Goal: Find contact information

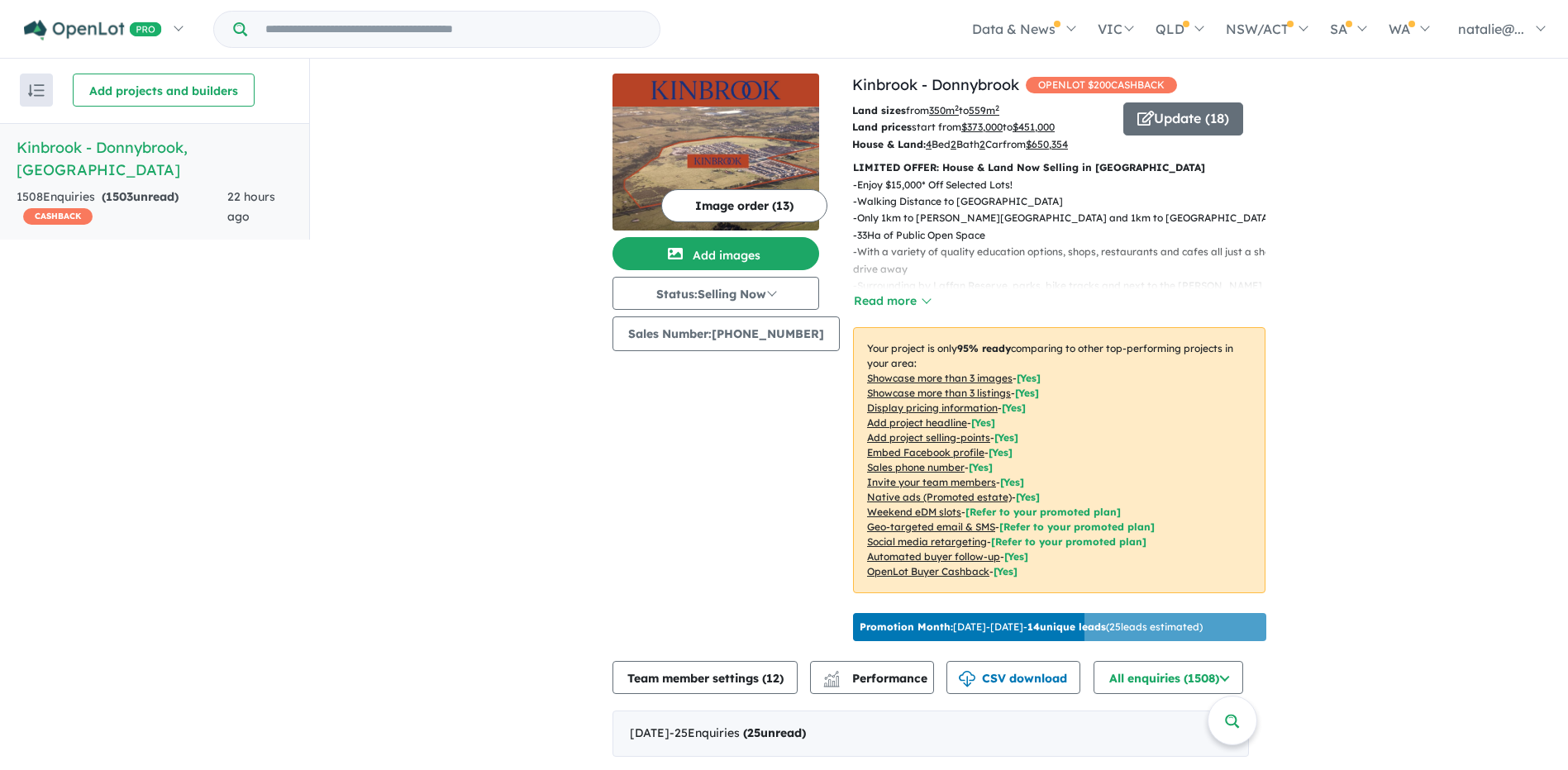
scroll to position [3, 0]
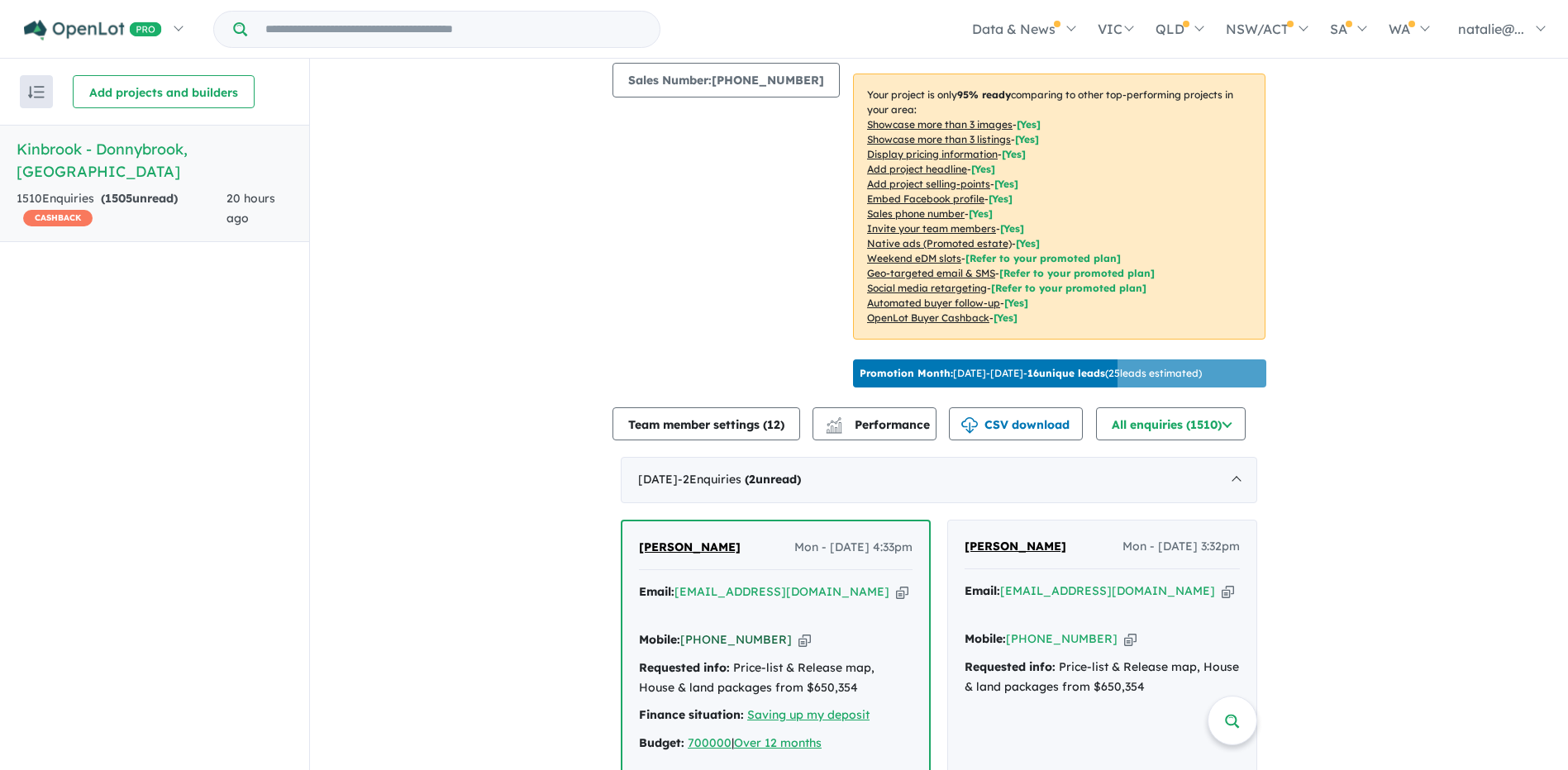
scroll to position [331, 0]
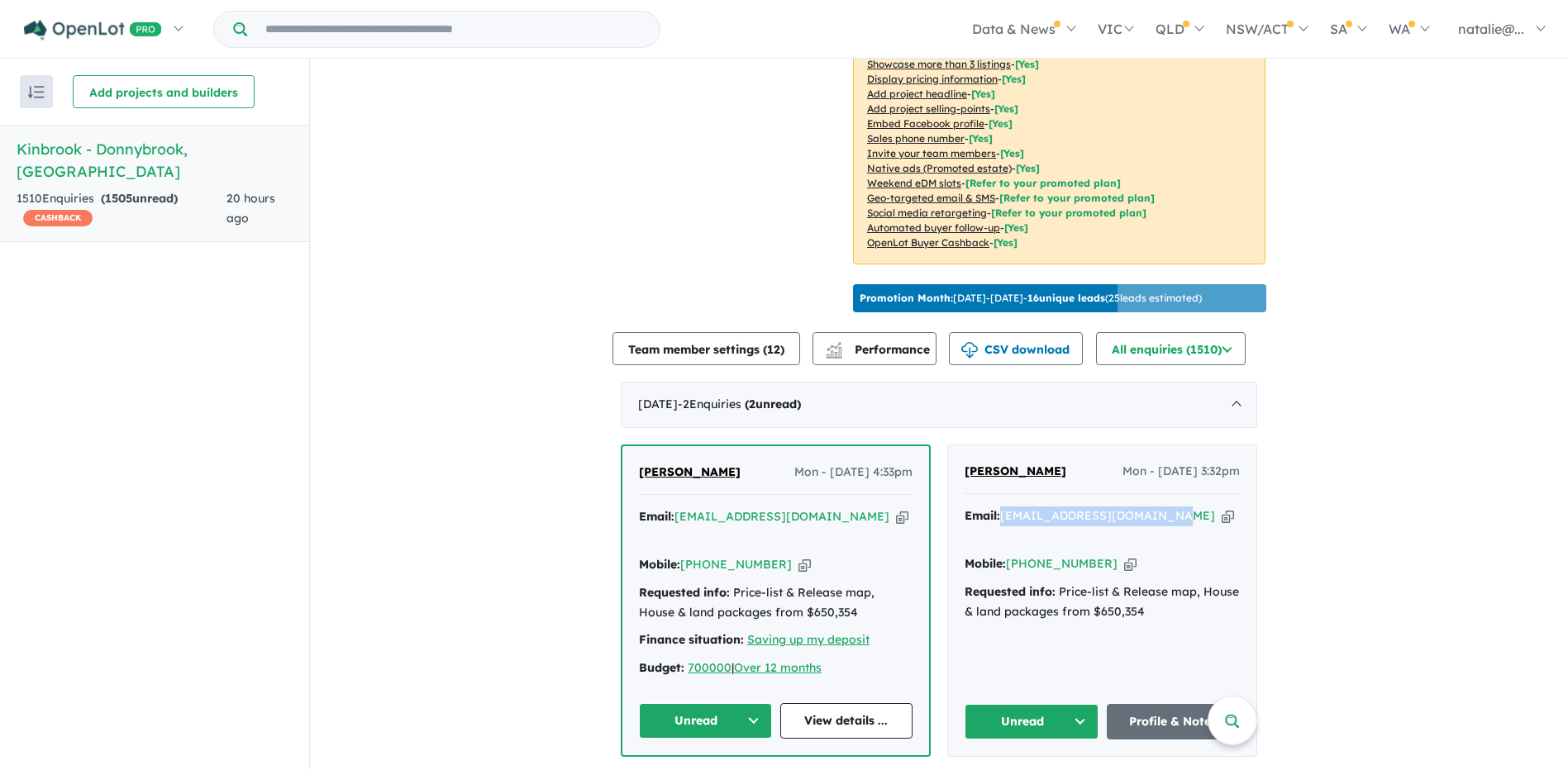
drag, startPoint x: 1171, startPoint y: 532, endPoint x: 1001, endPoint y: 539, distance: 170.1
click at [1001, 539] on div "Email: [EMAIL_ADDRESS][DOMAIN_NAME] Copied!" at bounding box center [1102, 526] width 276 height 40
copy a%20Kinbrook%20-%20Donnybrook"] "[EMAIL_ADDRESS][DOMAIN_NAME]"
drag, startPoint x: 816, startPoint y: 529, endPoint x: 674, endPoint y: 530, distance: 142.0
click at [674, 530] on div "Email: cliatopoulos@gmail.com Copied!" at bounding box center [776, 527] width 274 height 40
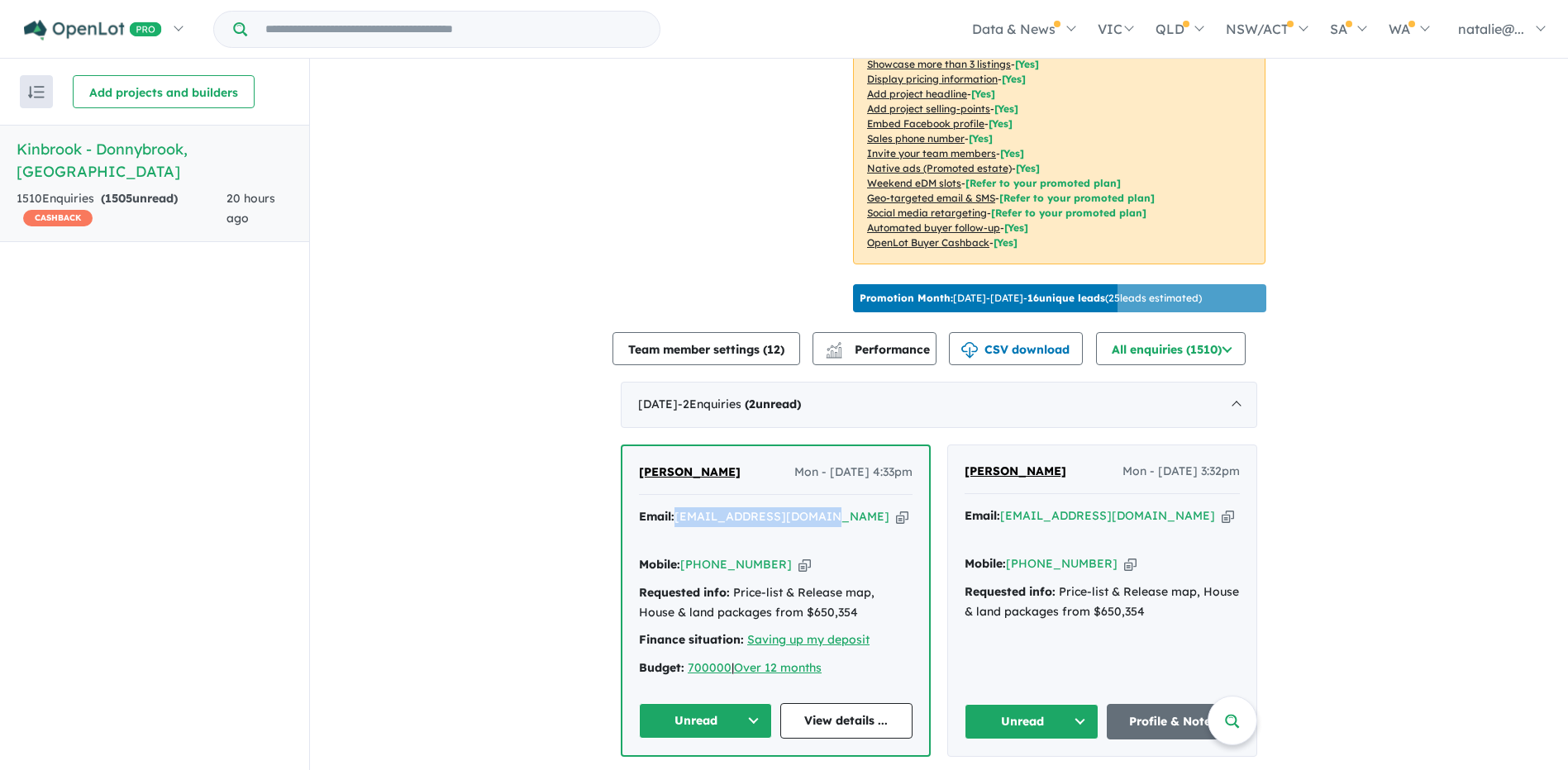
copy a%20Kinbrook%20-%20Donnybrook"] "[EMAIL_ADDRESS][DOMAIN_NAME]"
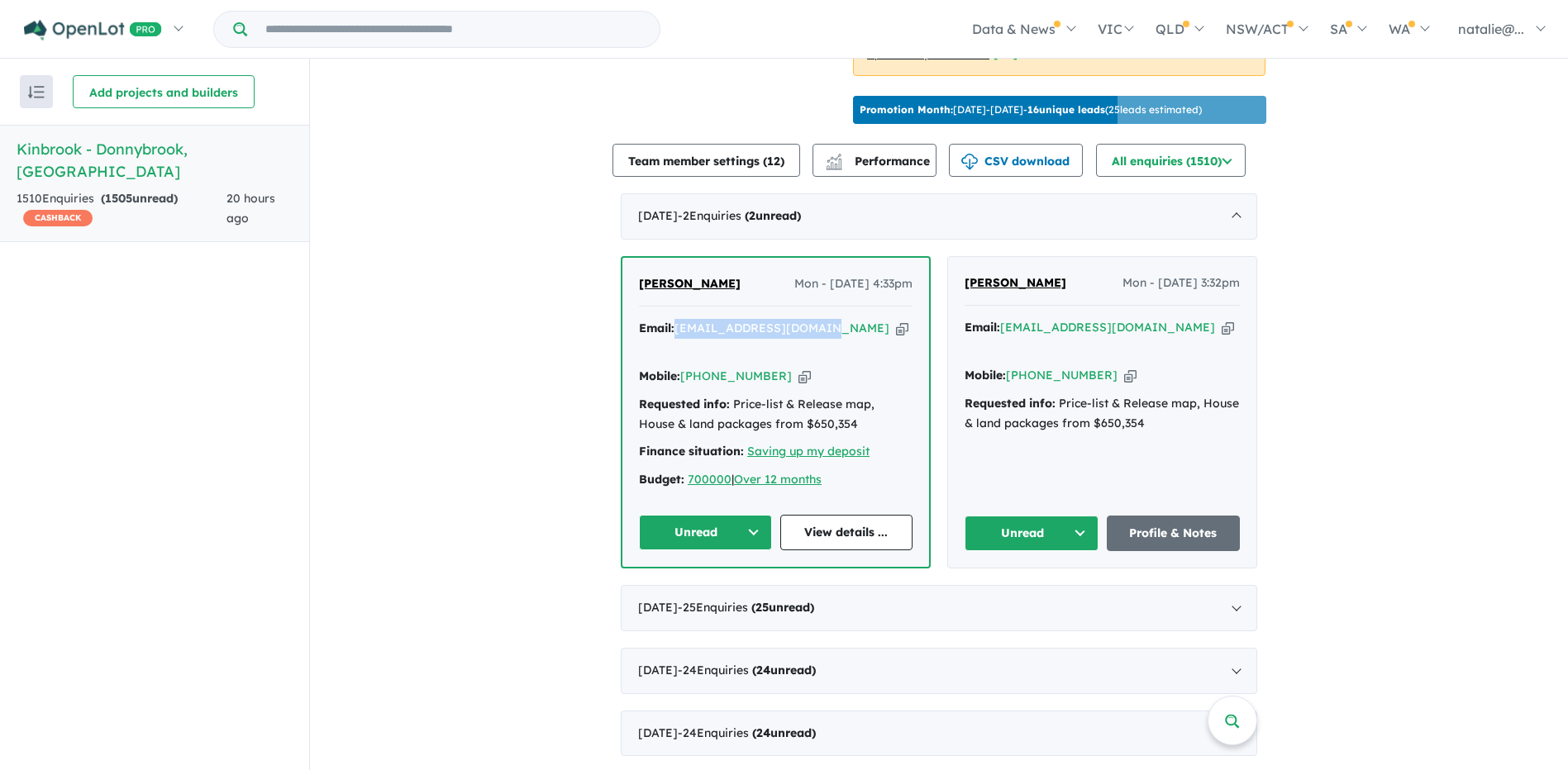
scroll to position [661, 0]
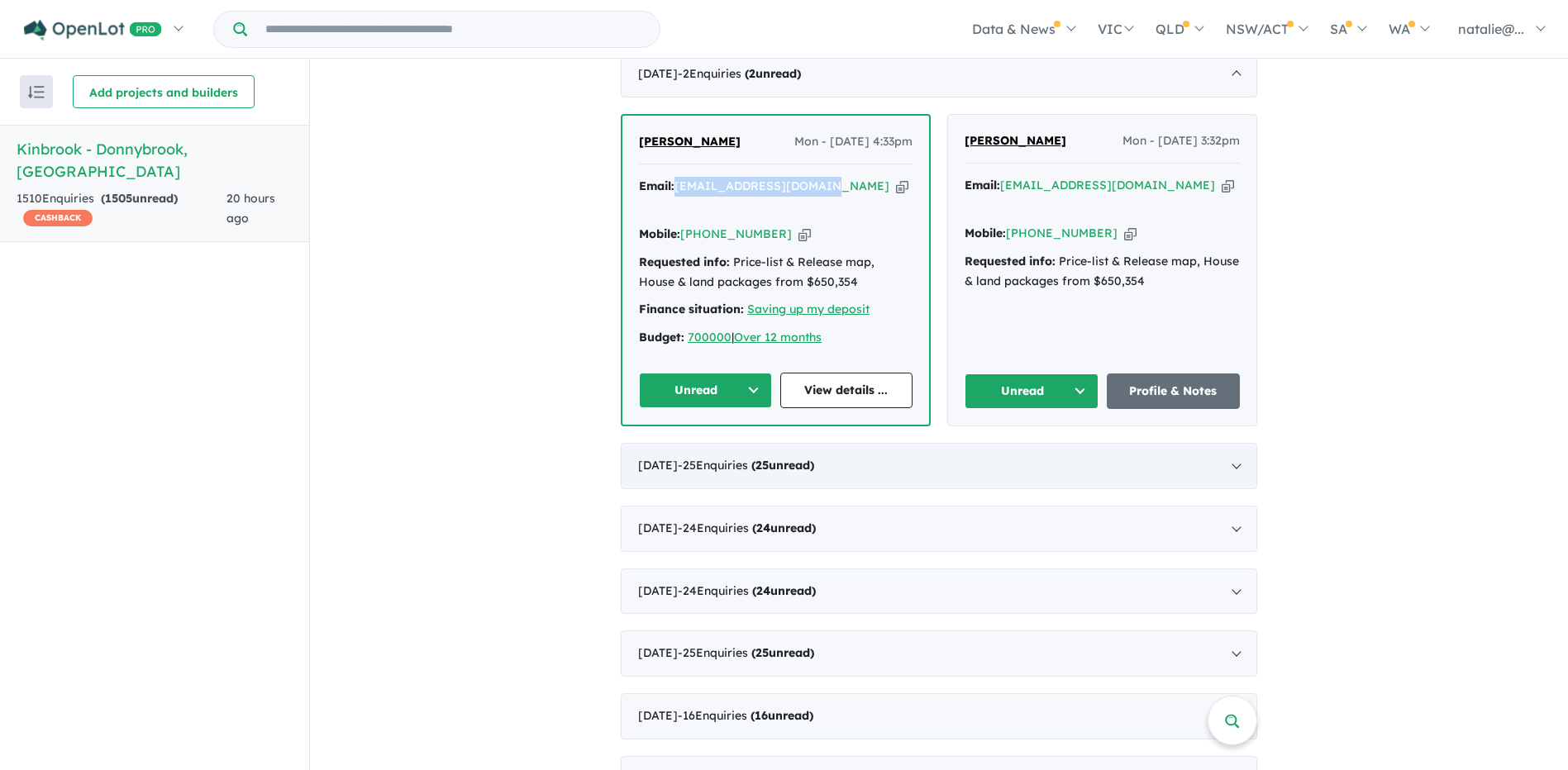
click at [753, 462] on span "- 25 Enquir ies ( 25 unread)" at bounding box center [746, 465] width 137 height 15
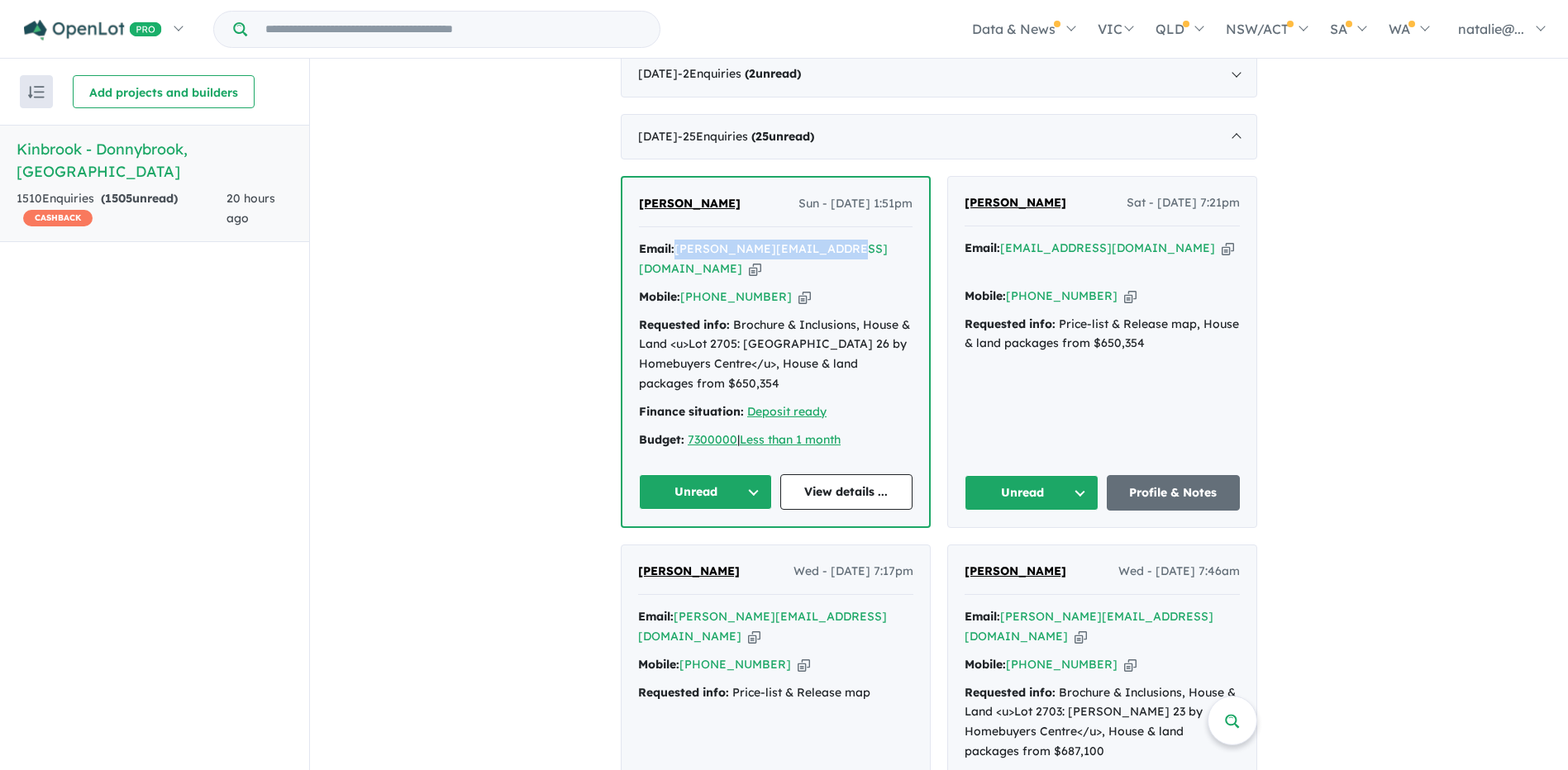
drag, startPoint x: 838, startPoint y: 262, endPoint x: 674, endPoint y: 266, distance: 164.0
click at [674, 266] on div "Email: jagdish.kumarnz@gmail.com Copied!" at bounding box center [776, 259] width 274 height 40
copy a%20Kinbrook%20-%20Donnybrook"] "jagdish.kumarnz@gmail.com"
drag, startPoint x: 767, startPoint y: 290, endPoint x: 704, endPoint y: 296, distance: 63.3
click at [704, 296] on div "Mobile: +61 475 788 225 Copied!" at bounding box center [776, 297] width 274 height 19
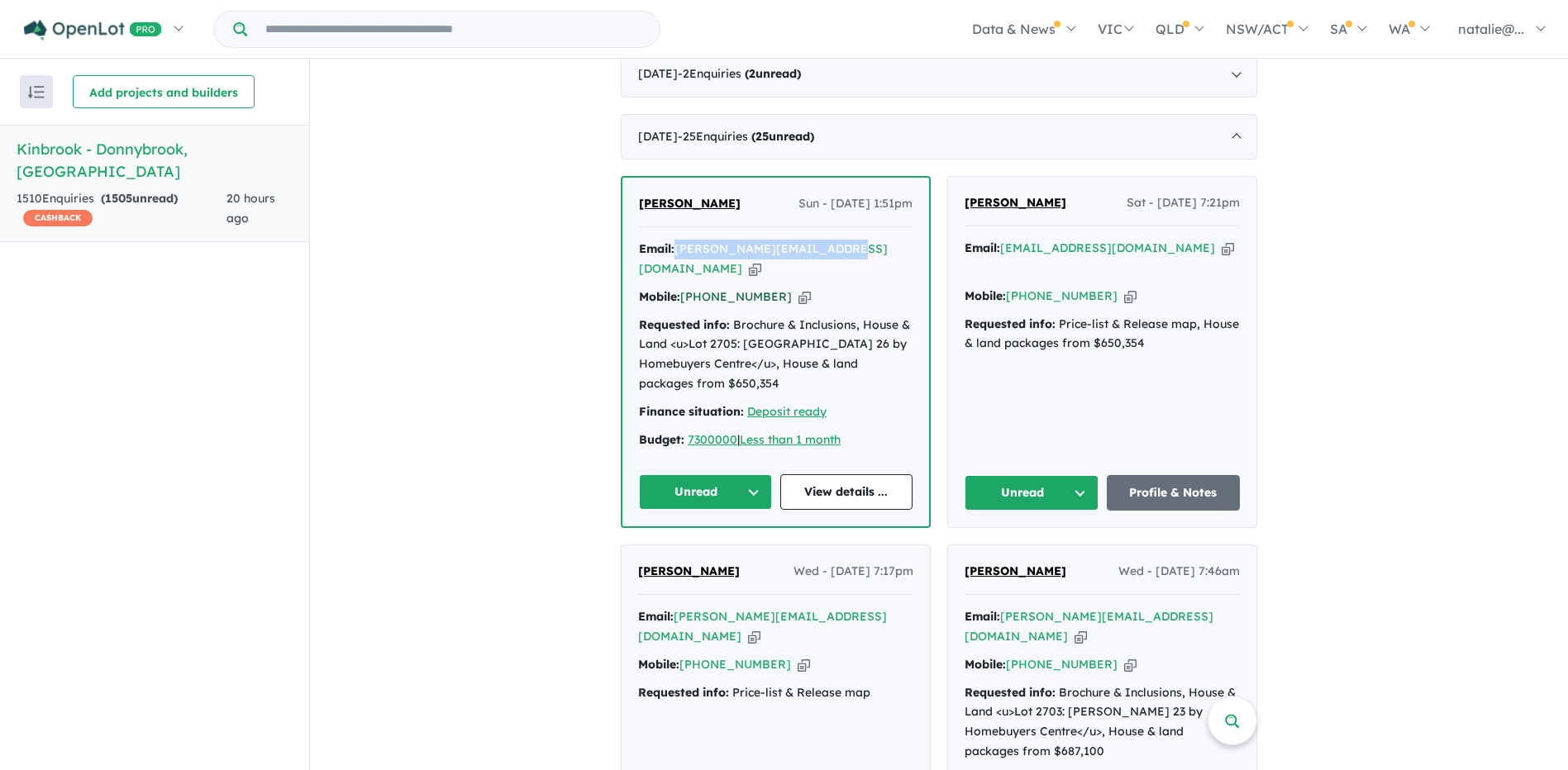
copy link "475 788 225"
click at [841, 263] on div "Email: jagdish.kumarnz@gmail.com Copied!" at bounding box center [776, 259] width 274 height 40
drag, startPoint x: 839, startPoint y: 262, endPoint x: 675, endPoint y: 251, distance: 164.4
click at [675, 251] on div "Jagdish Kumar Sun - 31/08/2025, 1:51pm Email: jagdish.kumarnz@gmail.com Copied!…" at bounding box center [776, 351] width 307 height 348
copy a%20Kinbrook%20-%20Donnybrook"] "jagdish.kumarnz@gmail.com"
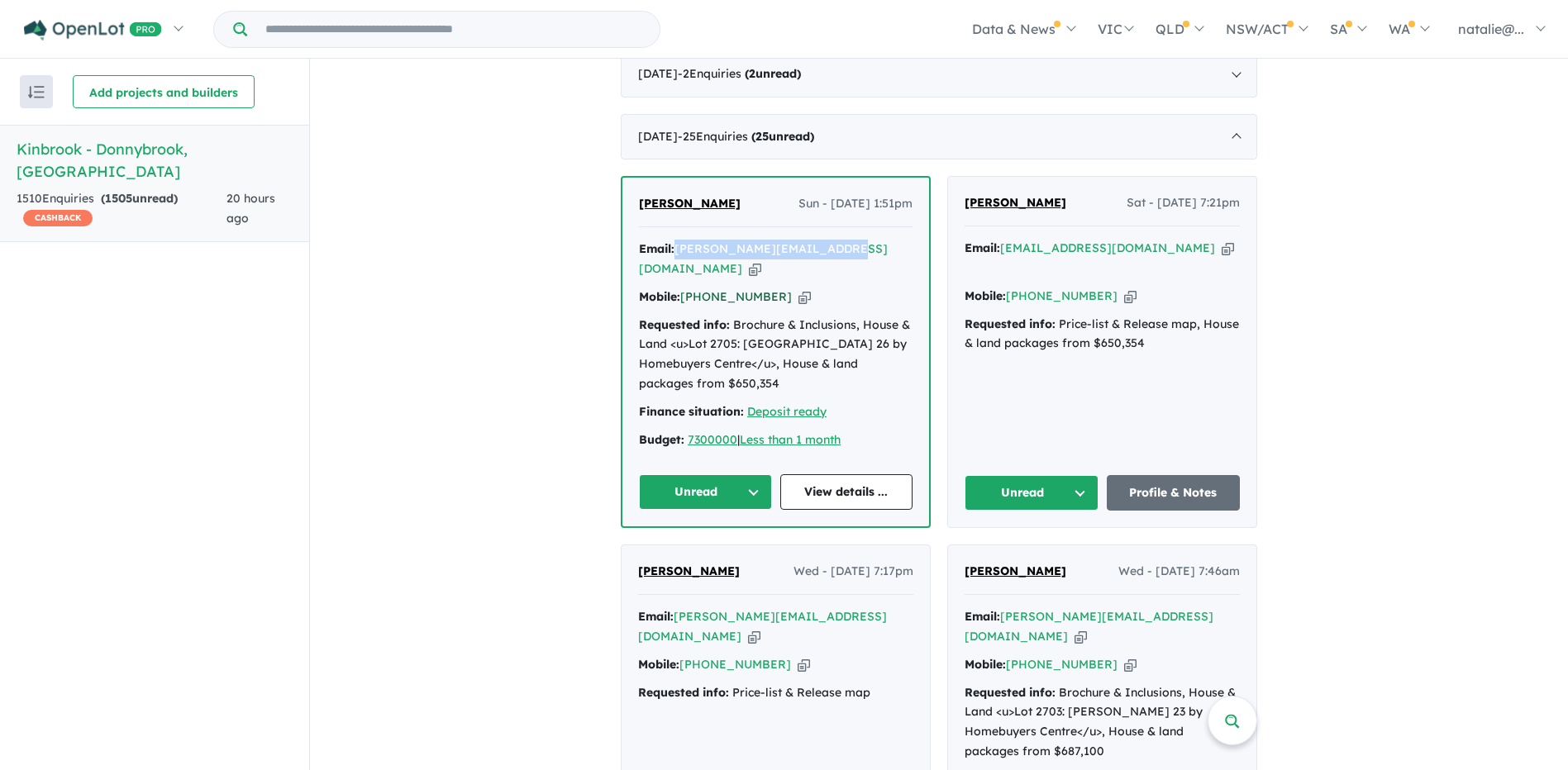
drag, startPoint x: 769, startPoint y: 293, endPoint x: 704, endPoint y: 285, distance: 65.5
click at [704, 287] on div "Mobile: +61 475 788 225 Copied!" at bounding box center [776, 297] width 274 height 19
copy link "475 788 225"
drag, startPoint x: 731, startPoint y: 216, endPoint x: 630, endPoint y: 209, distance: 101.2
click at [629, 212] on div "Jagdish Kumar Sun - 31/08/2025, 1:51pm Email: jagdish.kumarnz@gmail.com Copied!…" at bounding box center [776, 351] width 307 height 348
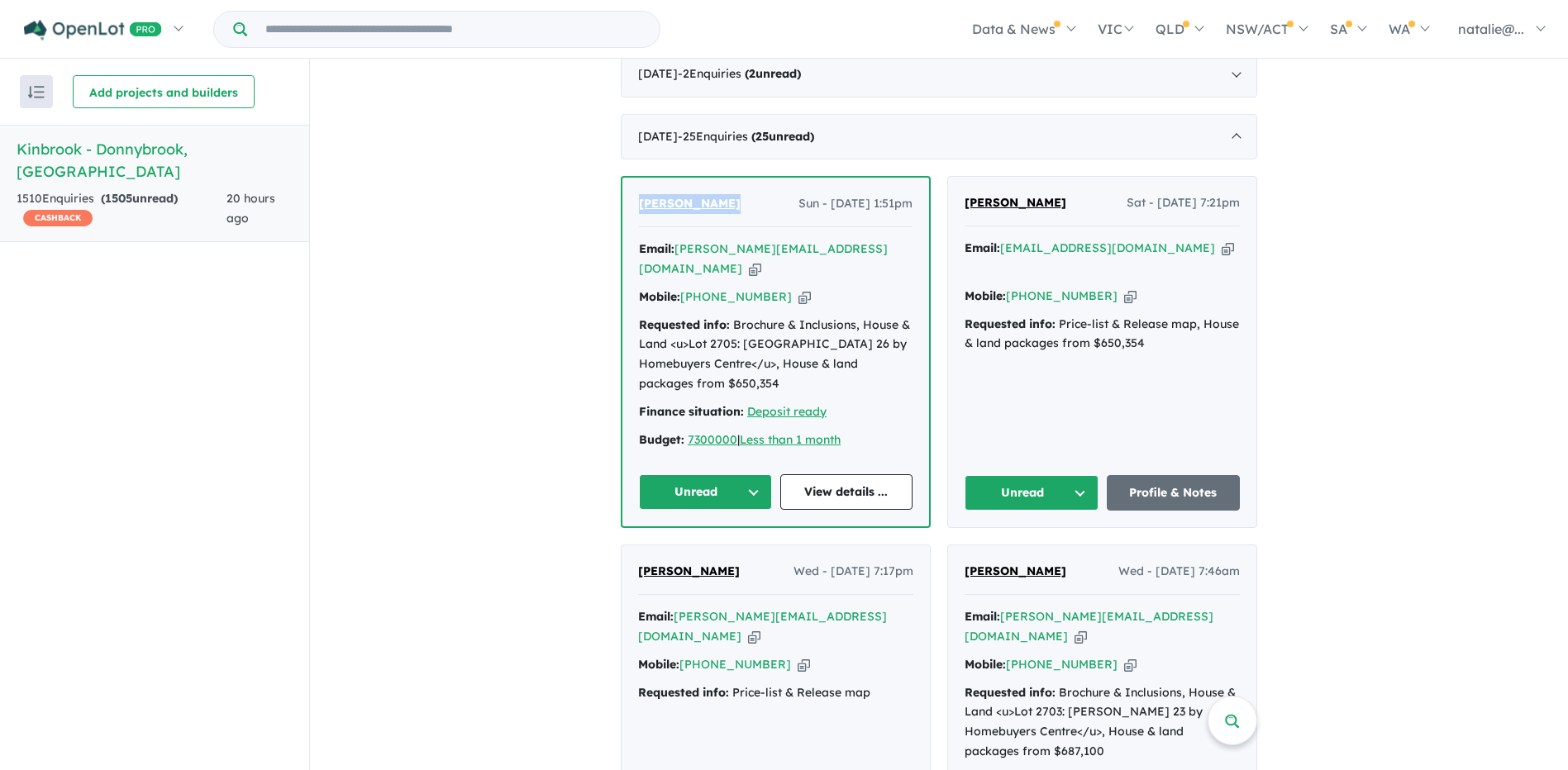
copy span "Jagdish Kumar"
drag, startPoint x: 771, startPoint y: 290, endPoint x: 704, endPoint y: 297, distance: 67.4
click at [704, 297] on div "Mobile: +61 475 788 225 Copied!" at bounding box center [776, 297] width 274 height 19
copy link "475 788 225"
drag, startPoint x: 839, startPoint y: 266, endPoint x: 675, endPoint y: 264, distance: 164.0
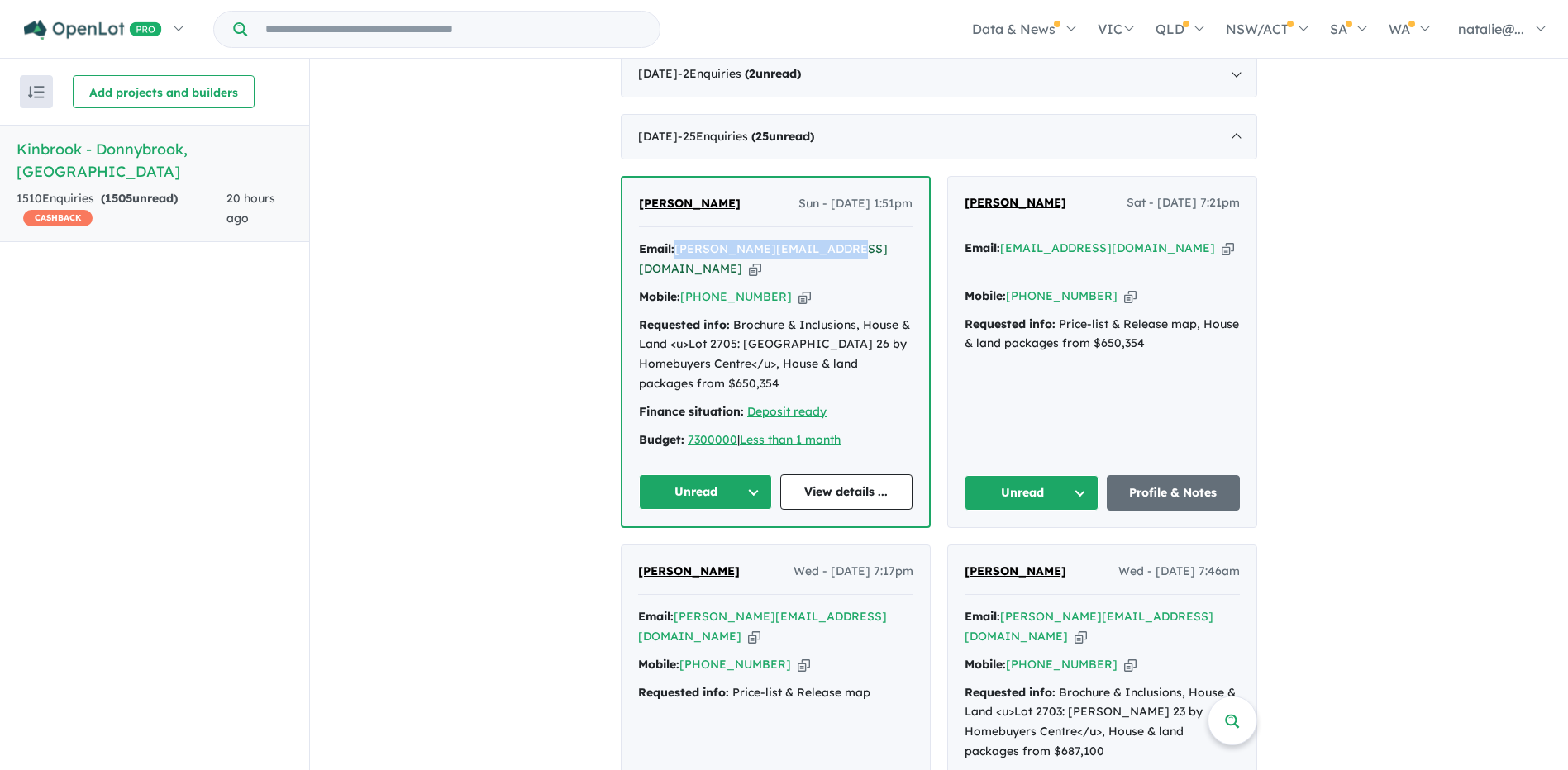
click at [675, 264] on div "Email: jagdish.kumarnz@gmail.com Copied!" at bounding box center [776, 259] width 274 height 40
copy a%20Kinbrook%20-%20Donnybrook"] "jagdish.kumarnz@gmail.com"
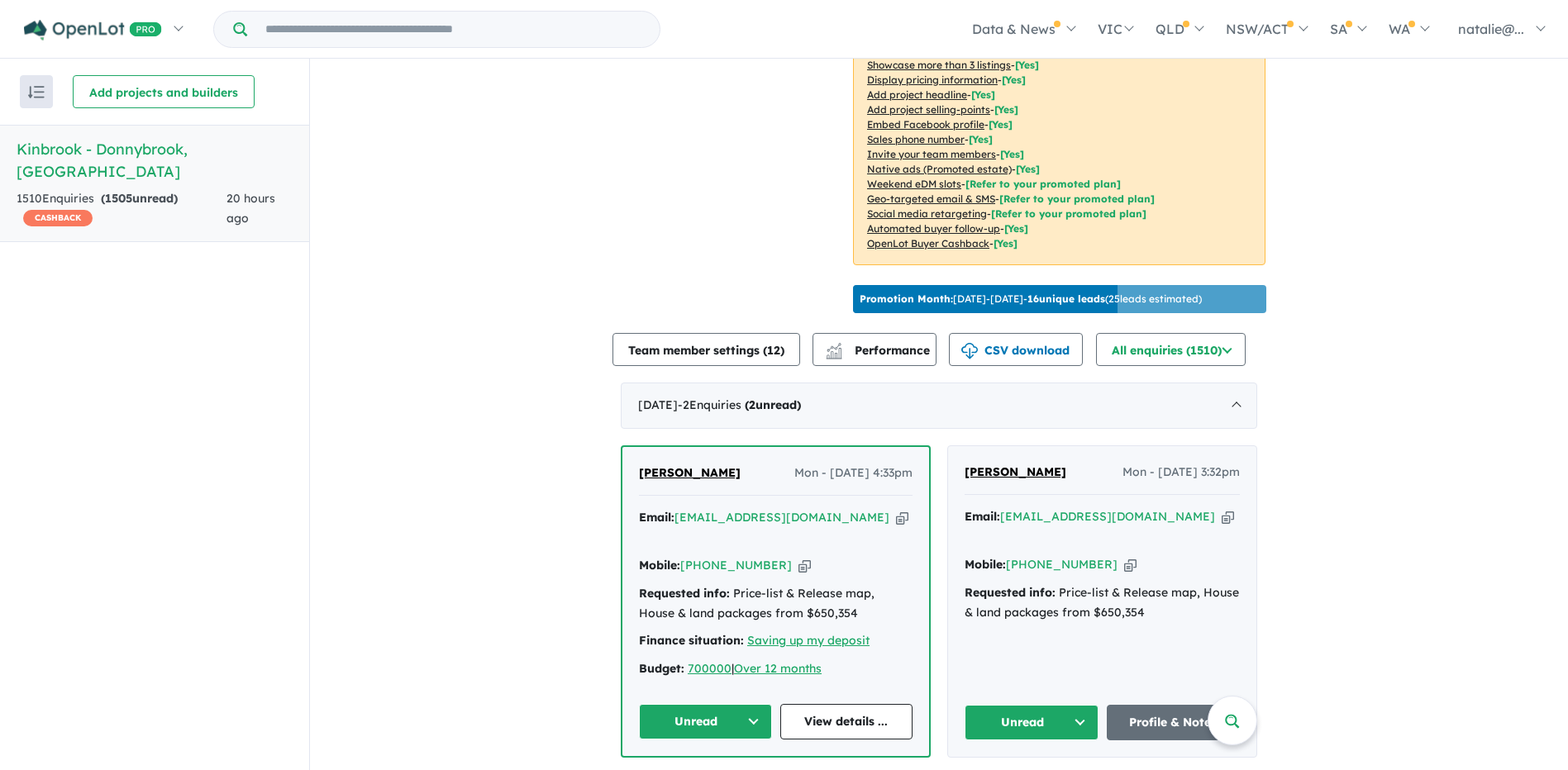
scroll to position [331, 0]
drag, startPoint x: 1174, startPoint y: 527, endPoint x: 999, endPoint y: 528, distance: 175.0
click at [999, 528] on div "Email: [EMAIL_ADDRESS][DOMAIN_NAME] Copied!" at bounding box center [1102, 526] width 276 height 40
copy a%20Kinbrook%20-%20Donnybrook"] "[EMAIL_ADDRESS][DOMAIN_NAME]"
drag, startPoint x: 1056, startPoint y: 480, endPoint x: 945, endPoint y: 488, distance: 111.3
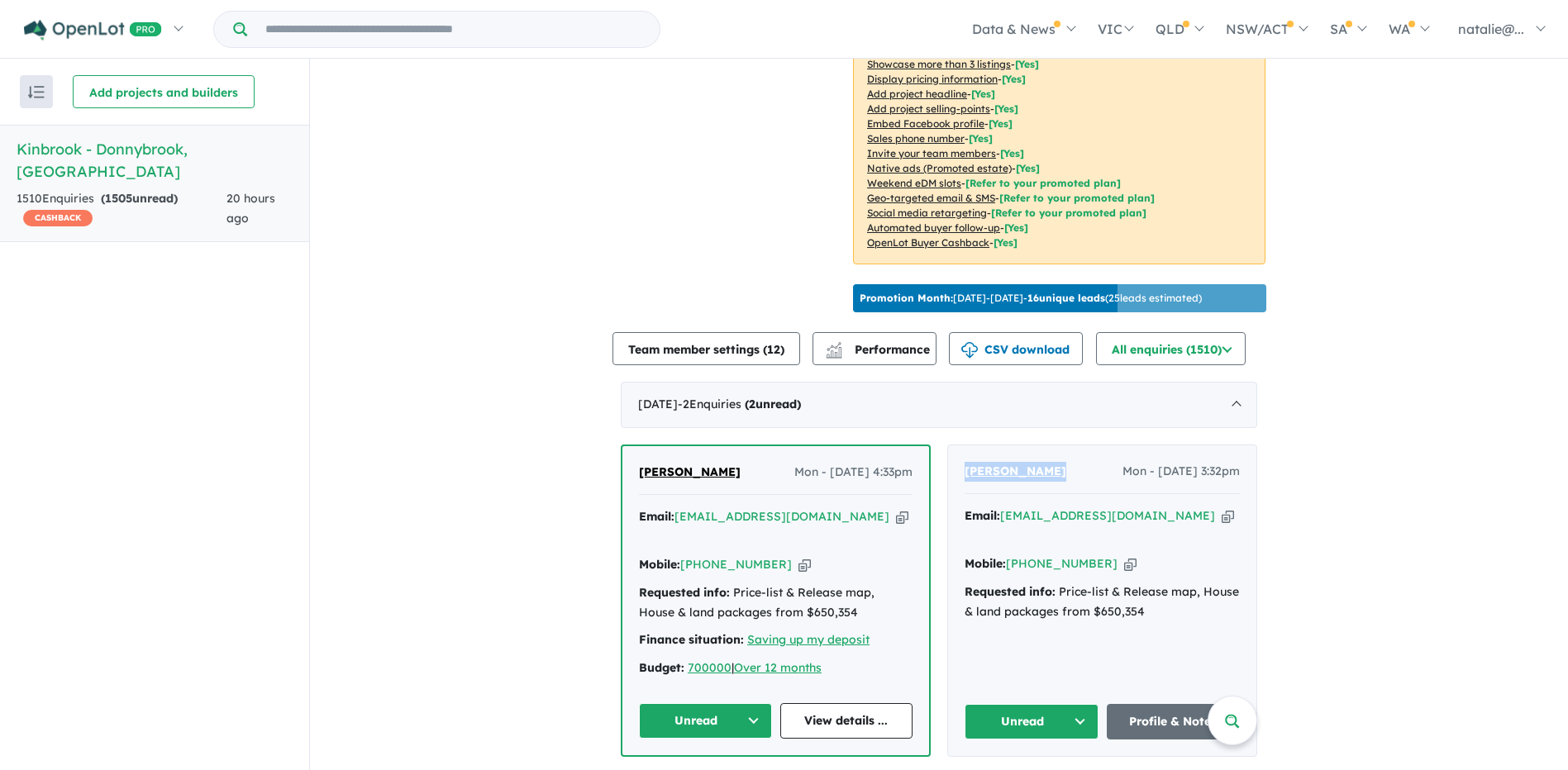
click at [948, 488] on div "[PERSON_NAME] - [DATE] 3:32pm Email: [EMAIL_ADDRESS][DOMAIN_NAME] Copied! Mobil…" at bounding box center [1101, 601] width 308 height 311
copy span "[PERSON_NAME]"
drag, startPoint x: 1174, startPoint y: 531, endPoint x: 999, endPoint y: 530, distance: 175.0
click at [999, 530] on div "Email: [EMAIL_ADDRESS][DOMAIN_NAME] Copied!" at bounding box center [1102, 526] width 276 height 40
copy a%20Kinbrook%20-%20Donnybrook"] "[EMAIL_ADDRESS][DOMAIN_NAME]"
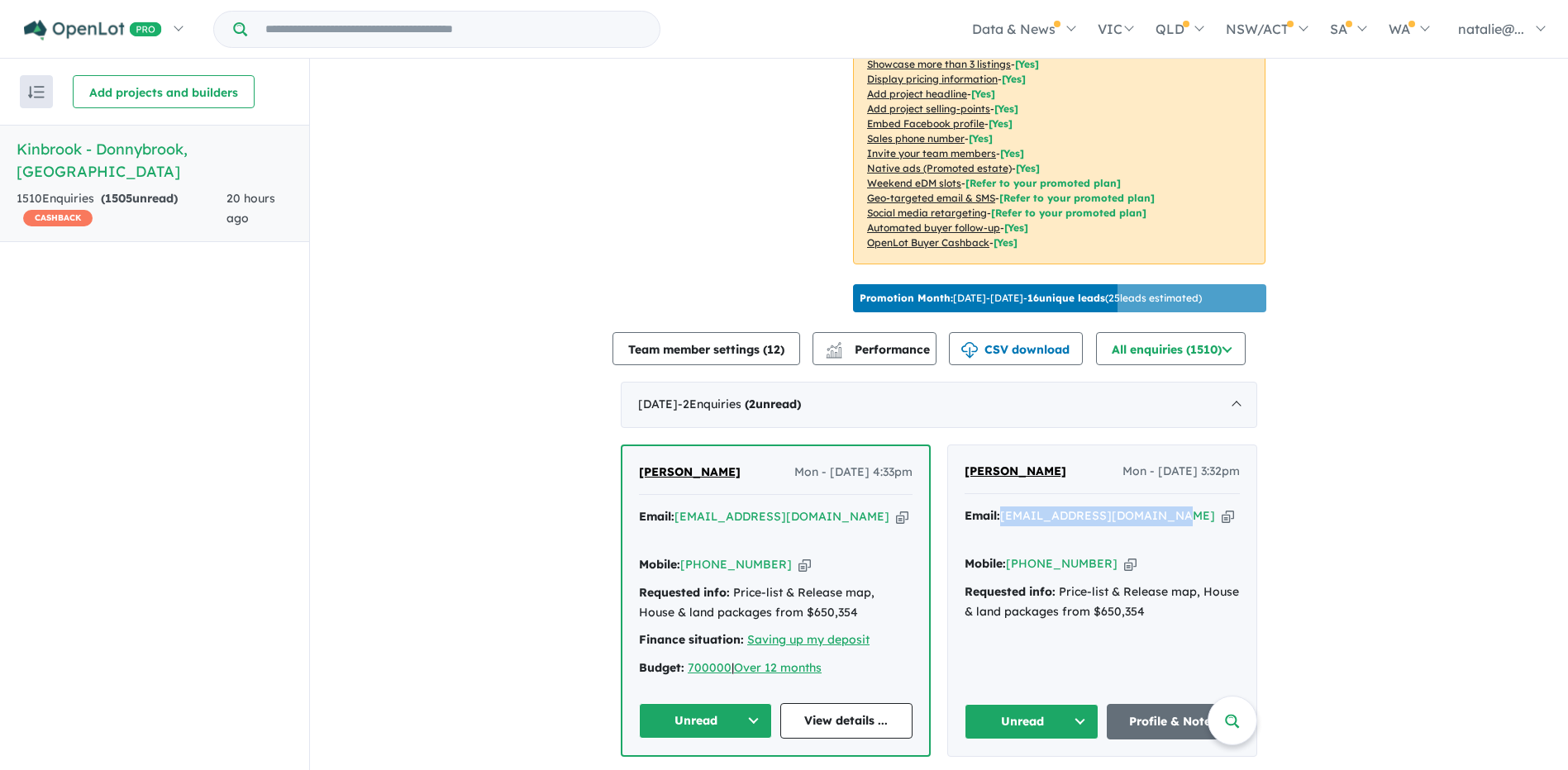
click at [1124, 558] on icon "button" at bounding box center [1130, 564] width 12 height 18
copy a%20Kinbrook%20-%20Donnybrook"] "[EMAIL_ADDRESS][DOMAIN_NAME]"
drag, startPoint x: 1094, startPoint y: 557, endPoint x: 1033, endPoint y: 557, distance: 61.0
click at [1033, 557] on div "Mobile: [PHONE_NUMBER] Copied!" at bounding box center [1102, 564] width 276 height 19
drag, startPoint x: 1033, startPoint y: 557, endPoint x: 1066, endPoint y: 562, distance: 33.4
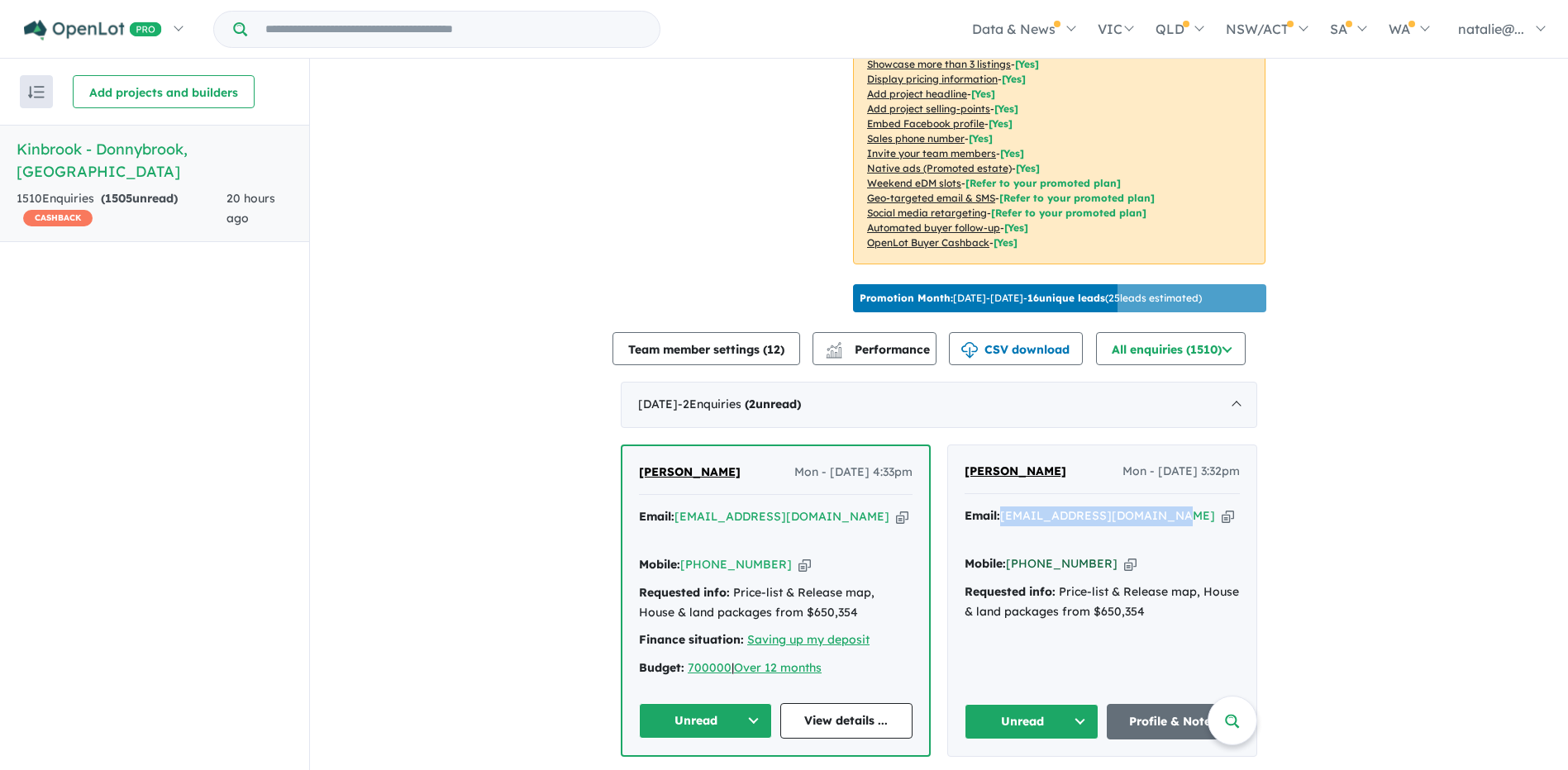
click at [1065, 562] on link "[PHONE_NUMBER]" at bounding box center [1061, 564] width 112 height 15
click at [1096, 560] on div "Mobile: [PHONE_NUMBER] Copied!" at bounding box center [1102, 564] width 276 height 19
drag, startPoint x: 1096, startPoint y: 559, endPoint x: 994, endPoint y: 581, distance: 104.3
click at [1034, 557] on div "Mobile: [PHONE_NUMBER] Copied!" at bounding box center [1102, 564] width 276 height 19
